Goal: Find specific page/section: Find specific page/section

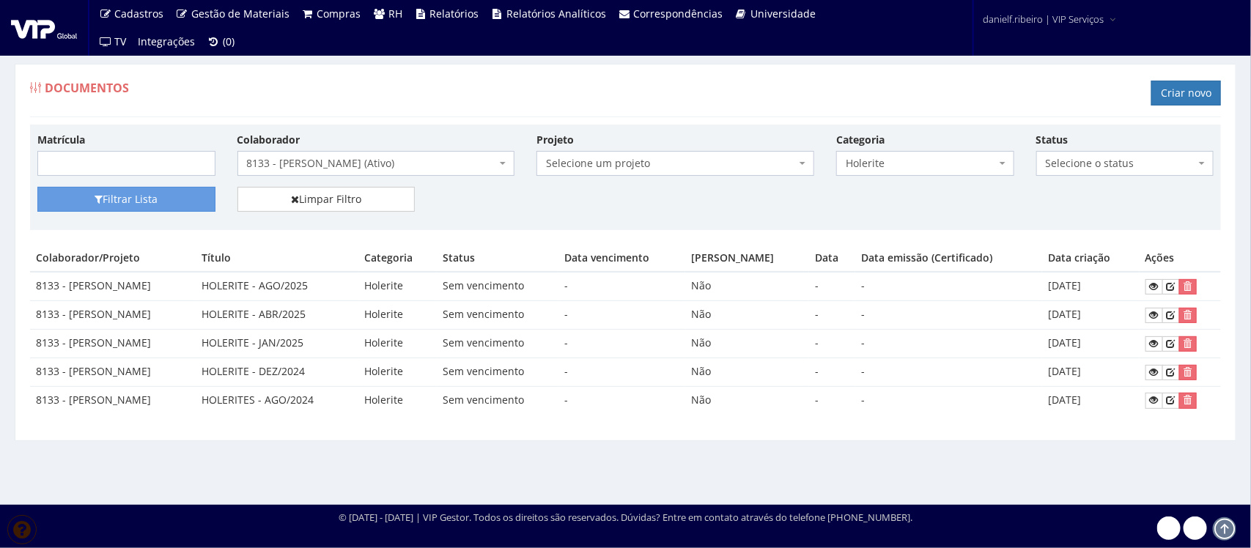
click at [467, 100] on div "Documentos Criar novo" at bounding box center [625, 95] width 1191 height 44
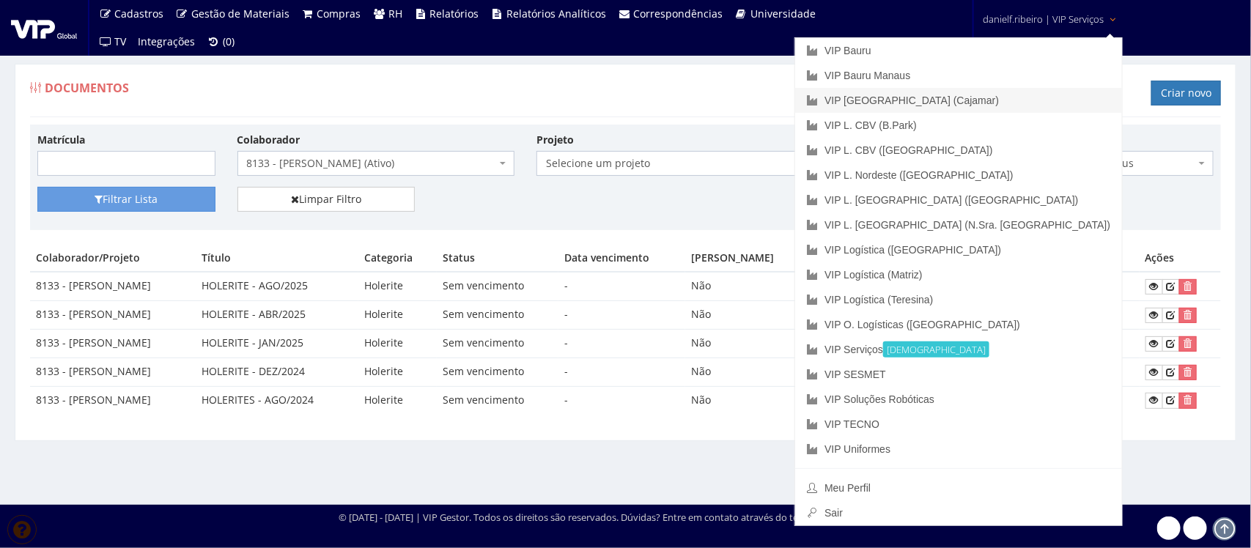
click at [1037, 108] on link "VIP [GEOGRAPHIC_DATA] (Cajamar)" at bounding box center [958, 100] width 327 height 25
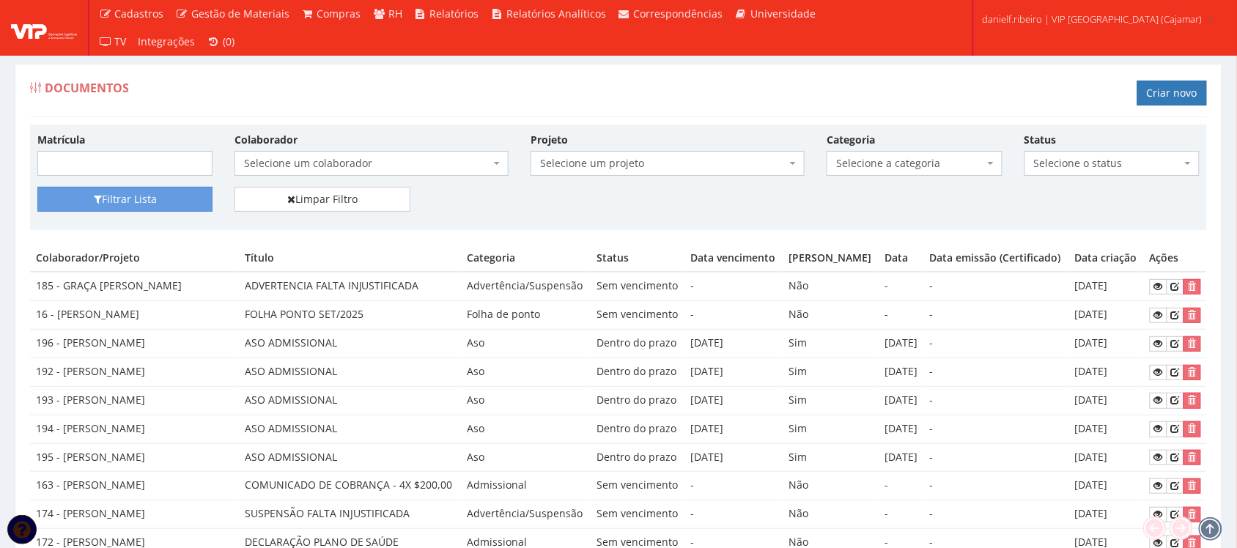
click at [353, 169] on span "Selecione um colaborador" at bounding box center [367, 163] width 246 height 15
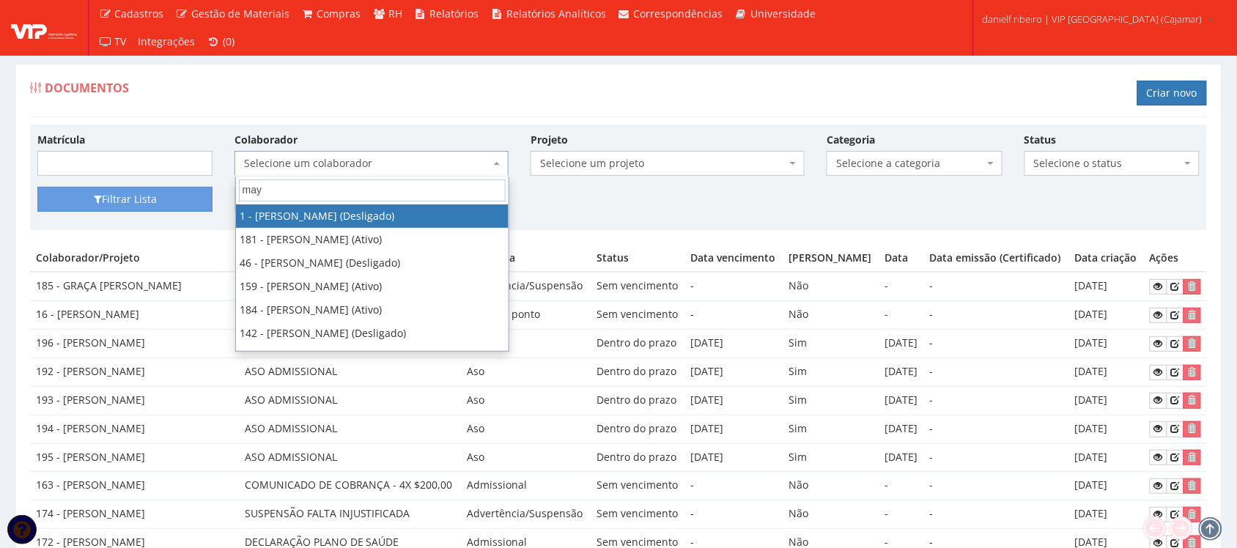
type input "maya"
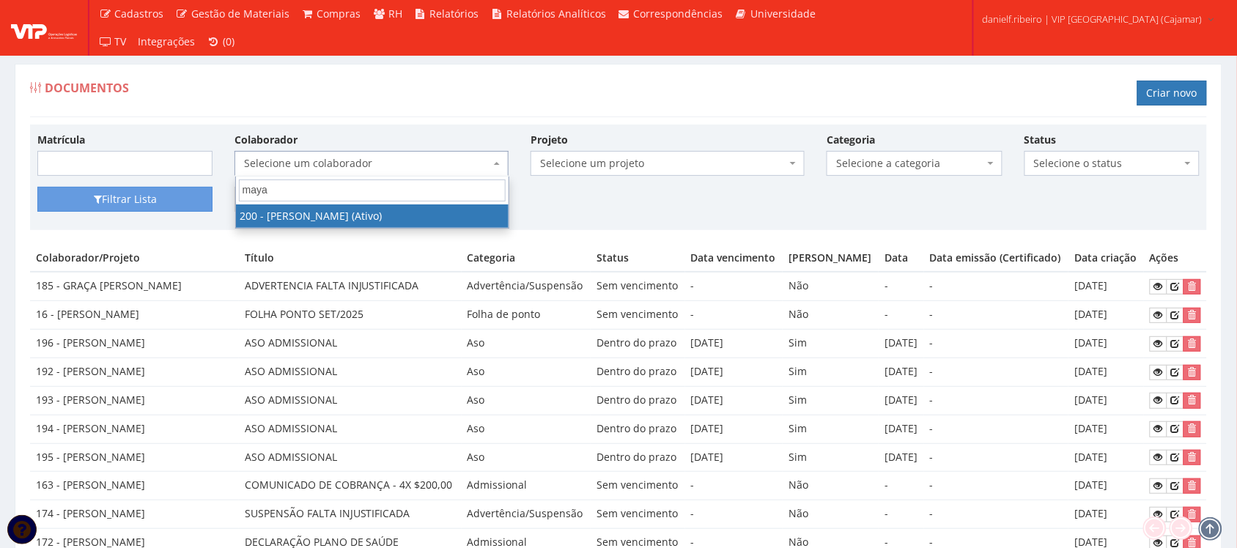
select select "4116"
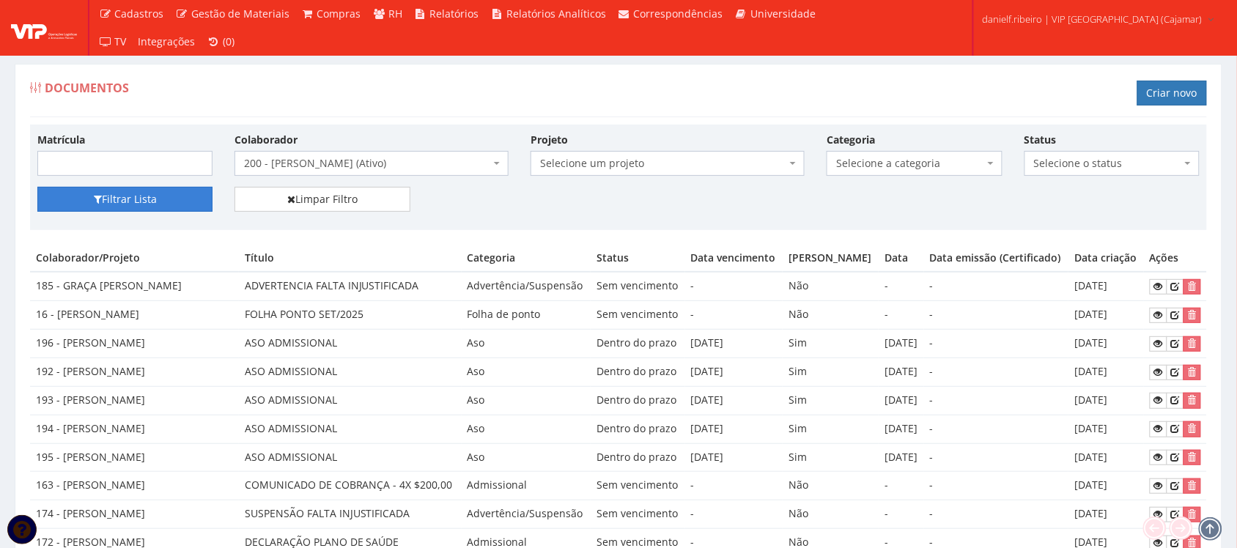
click at [100, 204] on icon "submit" at bounding box center [98, 199] width 8 height 10
